Goal: Information Seeking & Learning: Learn about a topic

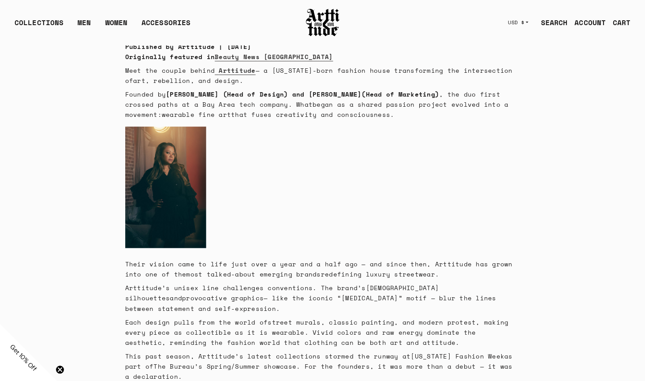
scroll to position [45, 0]
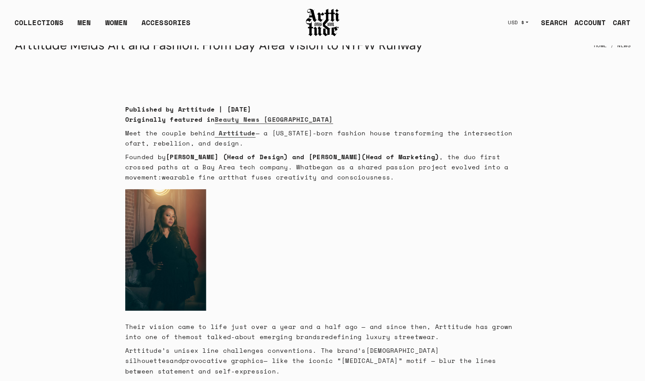
scroll to position [141, 0]
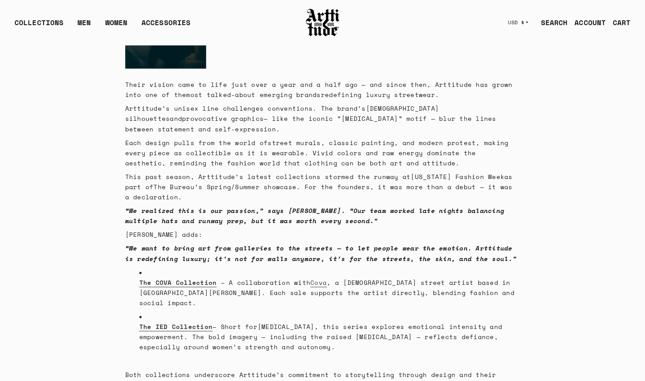
scroll to position [182, 0]
